Goal: Download file/media

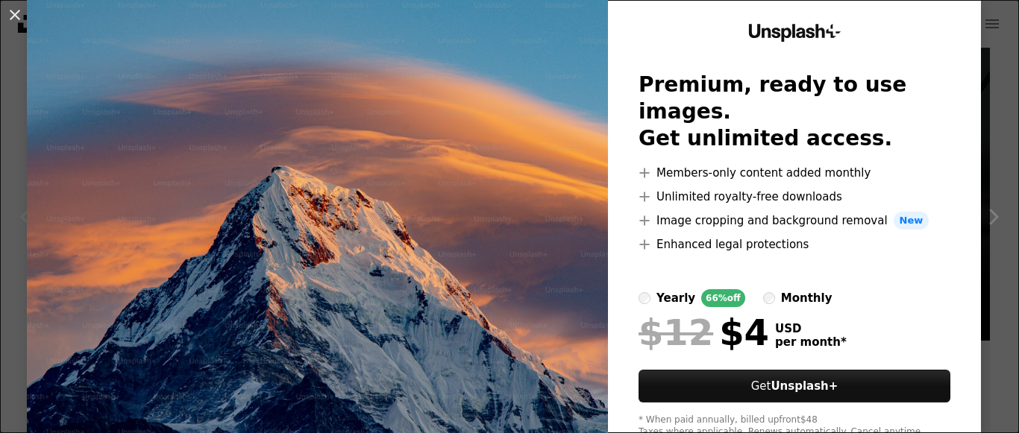
scroll to position [47, 0]
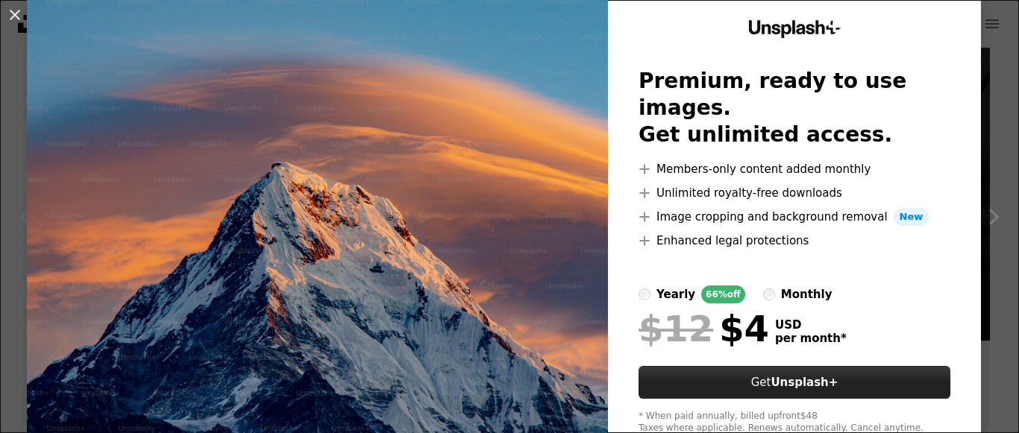
click at [745, 366] on button "Get Unsplash+" at bounding box center [795, 382] width 312 height 33
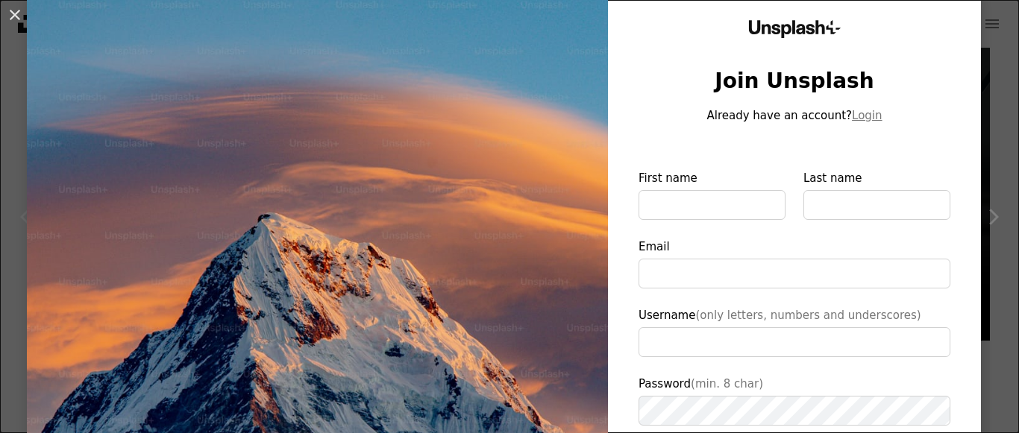
click at [992, 15] on div "An X shape Unsplash+ Join Unsplash Already have an account? Login First name La…" at bounding box center [509, 216] width 1019 height 433
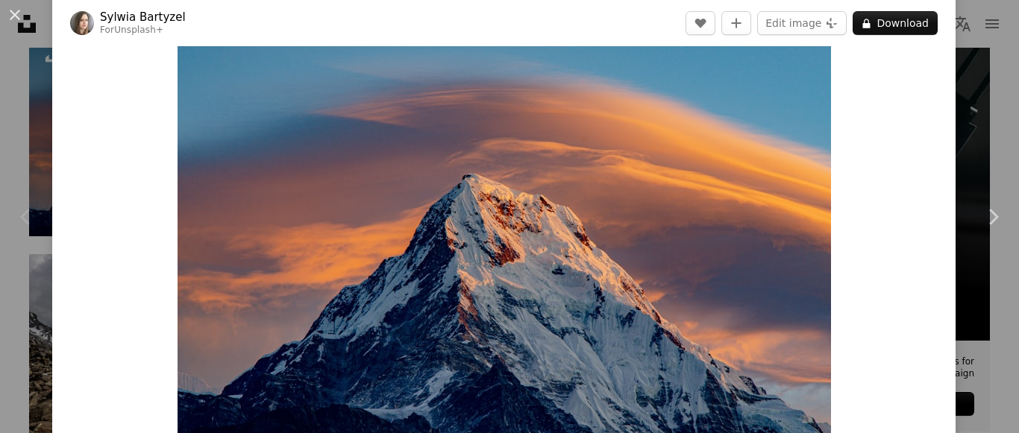
scroll to position [78, 0]
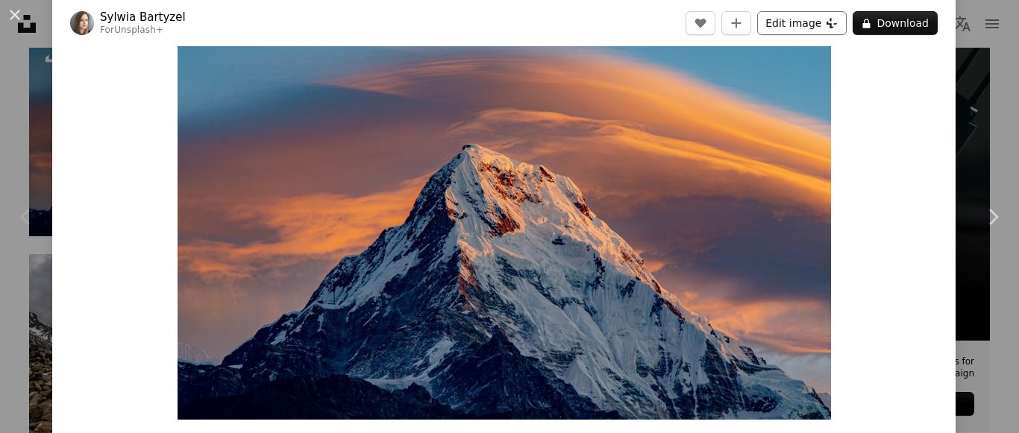
click at [801, 20] on button "Edit image Plus sign for Unsplash+" at bounding box center [802, 23] width 90 height 24
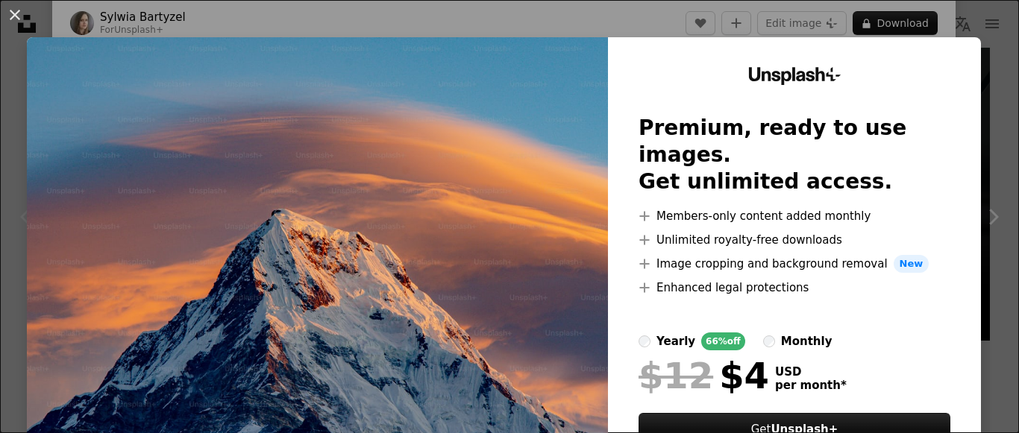
click at [949, 16] on div "An X shape Unsplash+ Premium, ready to use images. Get unlimited access. A plus…" at bounding box center [509, 216] width 1019 height 433
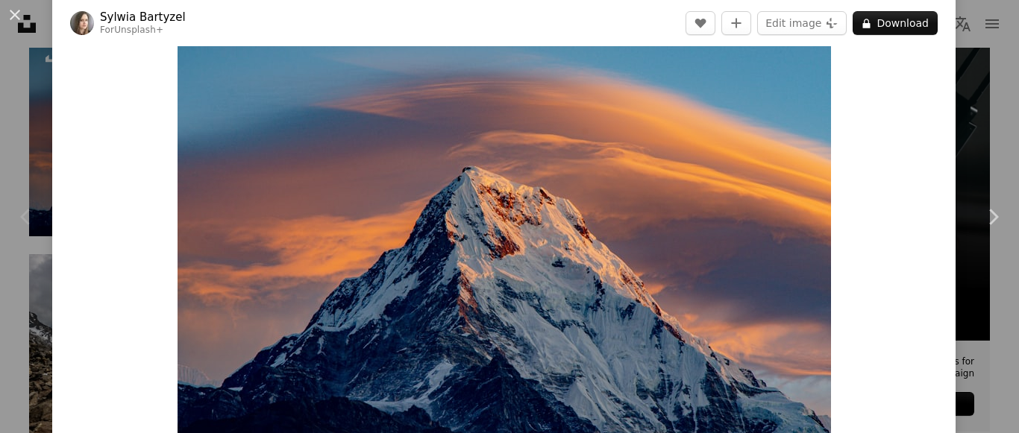
scroll to position [48, 0]
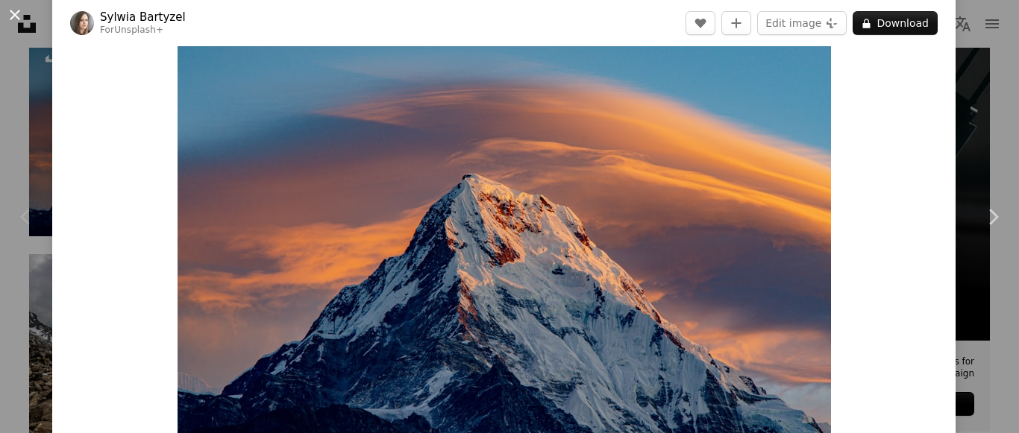
click at [13, 13] on button "An X shape" at bounding box center [15, 15] width 18 height 18
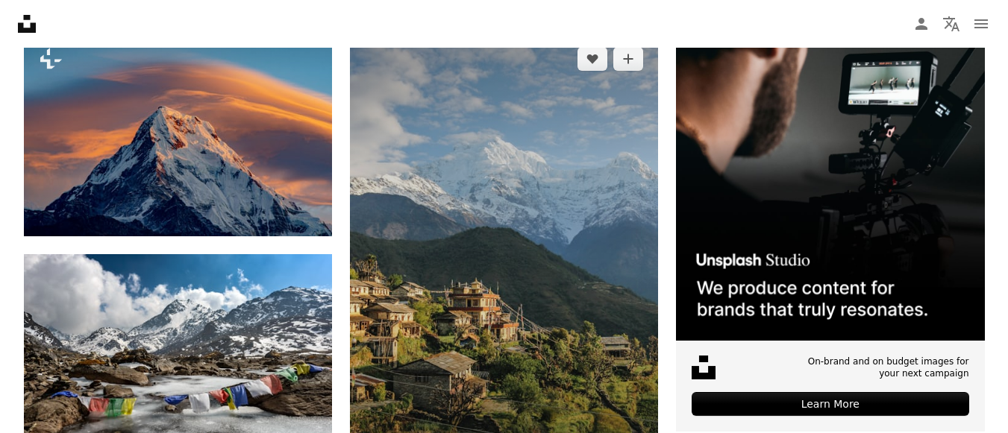
click at [436, 320] on img at bounding box center [504, 263] width 308 height 463
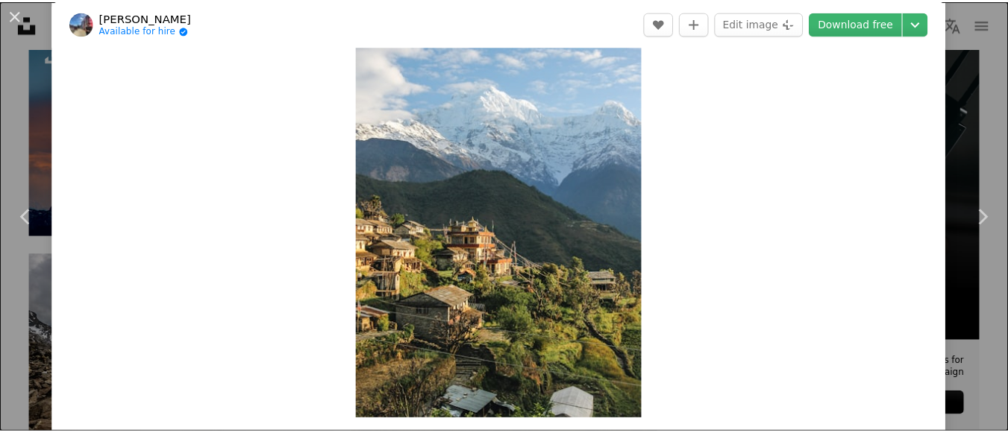
scroll to position [68, 0]
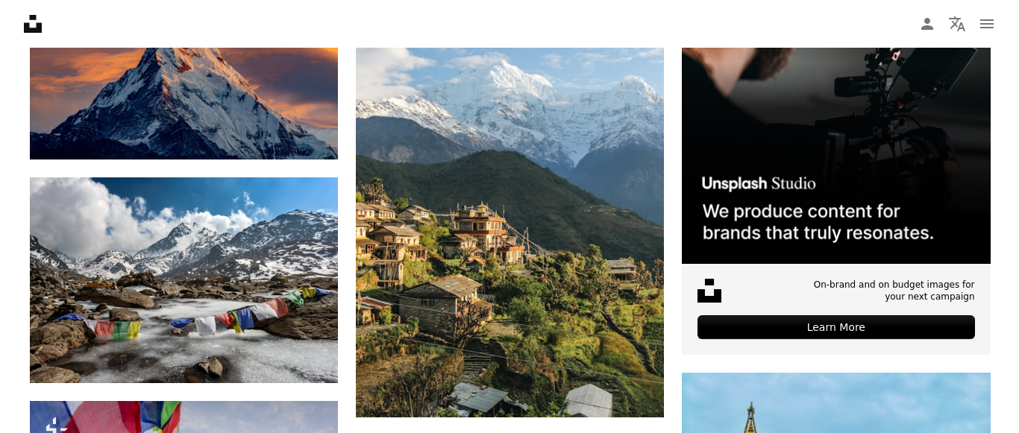
scroll to position [469, 0]
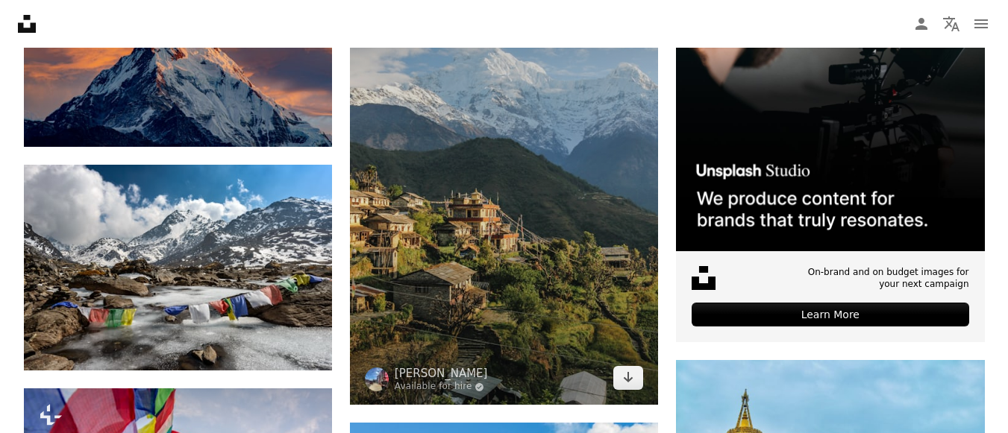
click at [641, 314] on img at bounding box center [504, 174] width 308 height 463
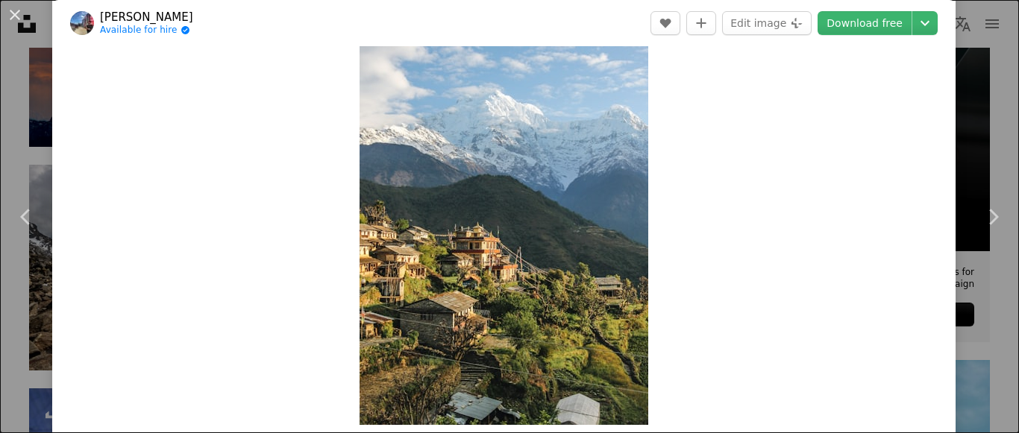
scroll to position [60, 0]
